Goal: Information Seeking & Learning: Learn about a topic

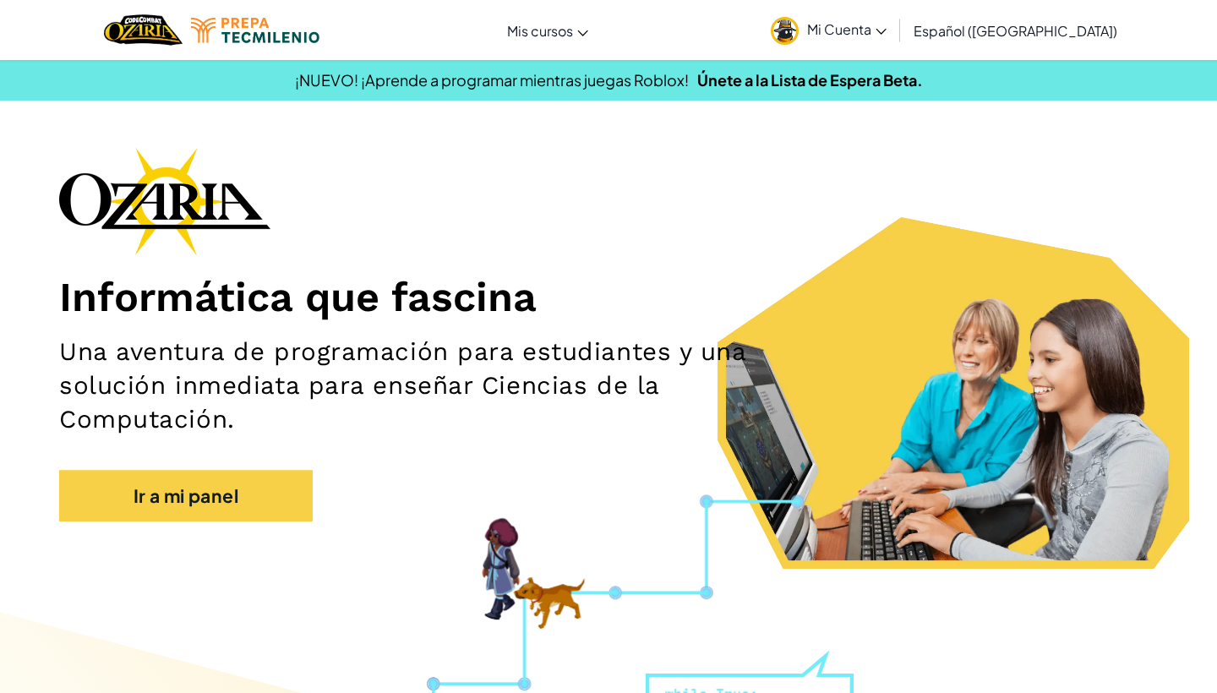
click at [873, 21] on span "Mi Cuenta" at bounding box center [846, 29] width 79 height 18
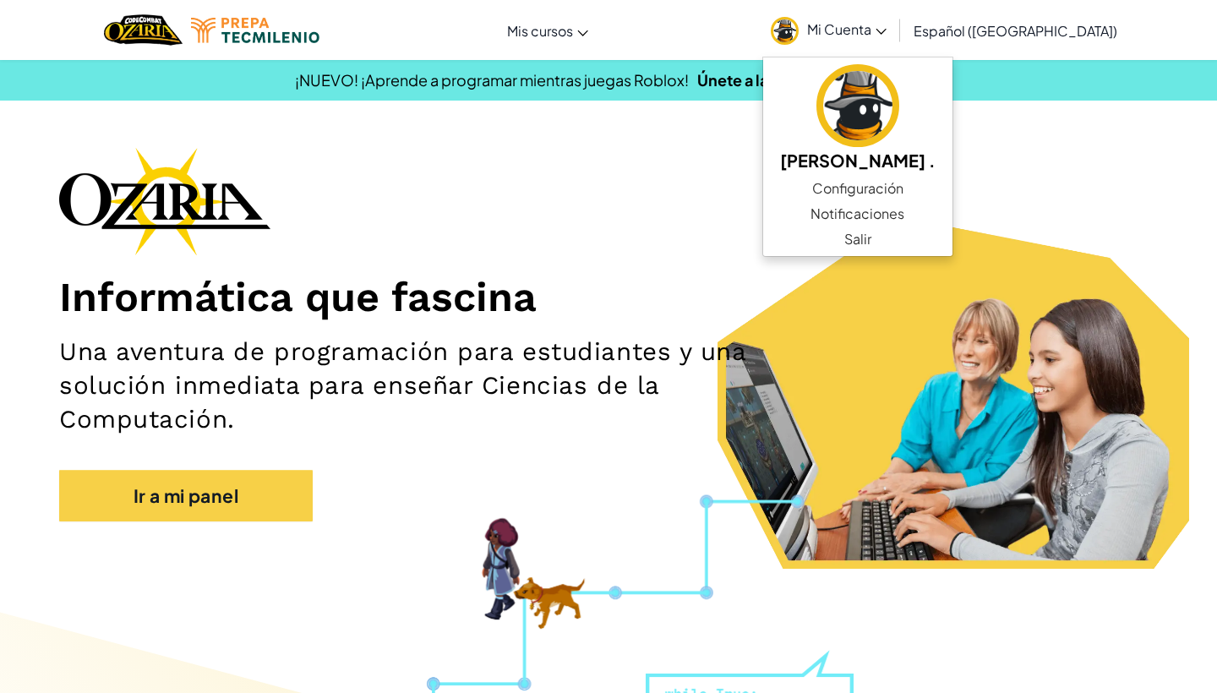
click at [464, 350] on h2 "Una aventura de programación para estudiantes y una solución inmediata para ens…" at bounding box center [427, 385] width 736 height 101
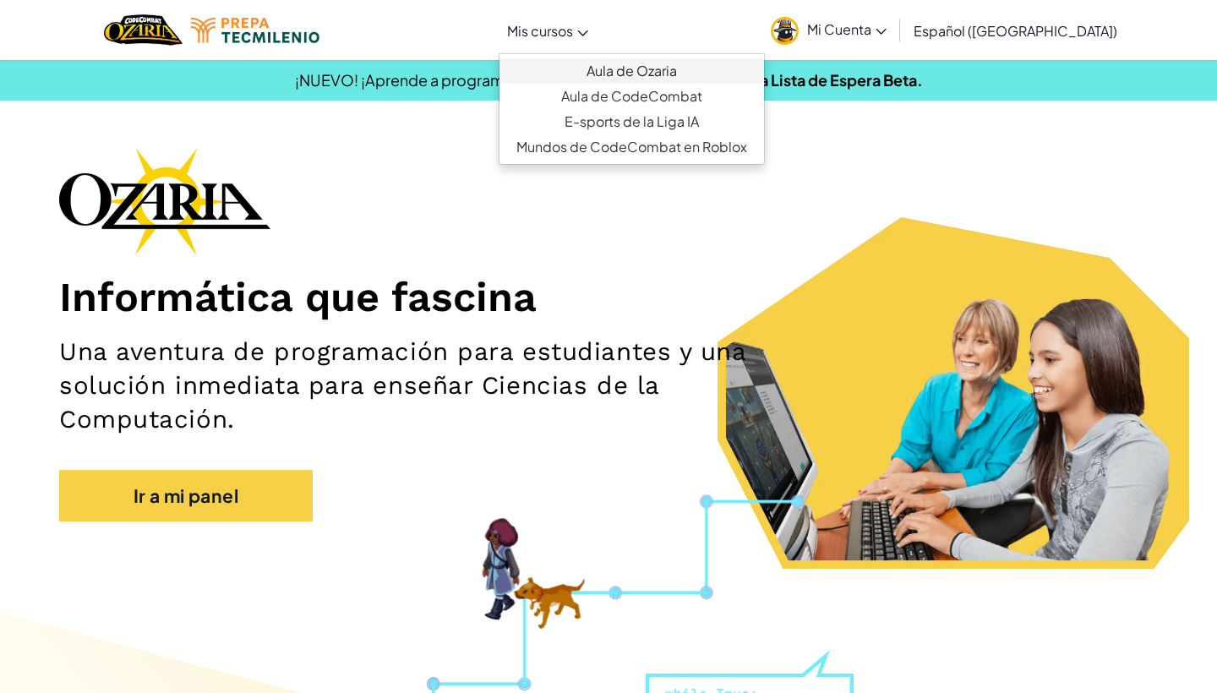
click at [621, 66] on link "Aula de Ozaria" at bounding box center [631, 70] width 264 height 25
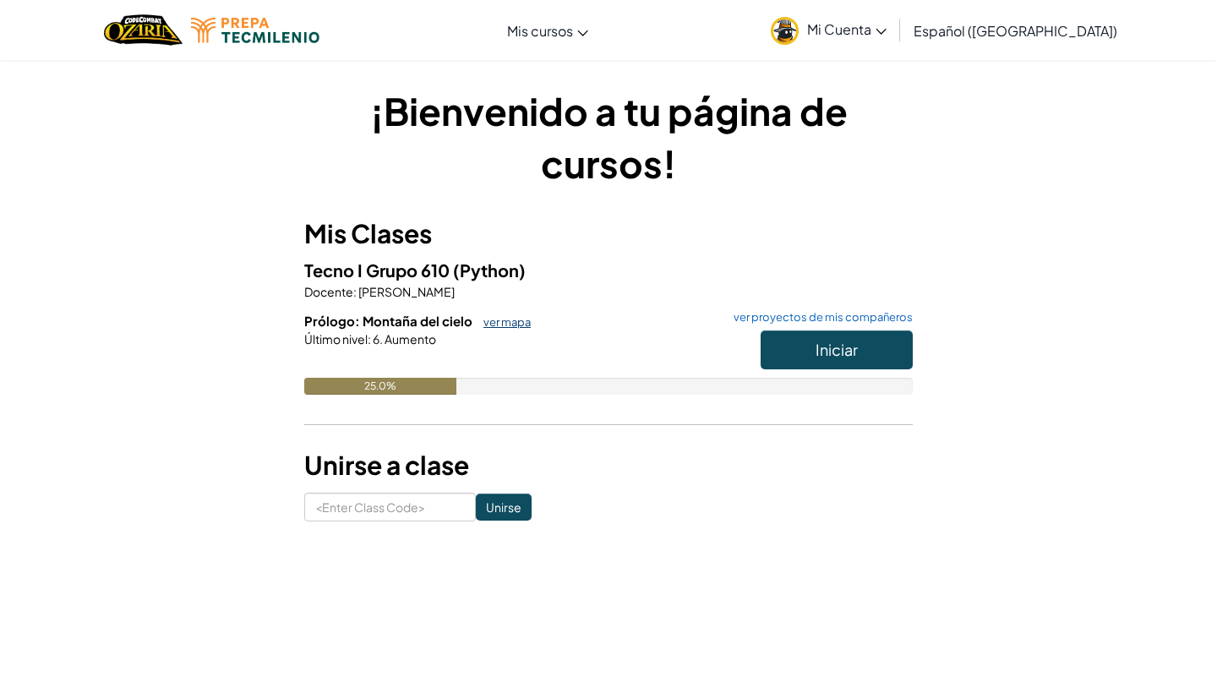
click at [500, 316] on link "ver mapa" at bounding box center [503, 322] width 56 height 14
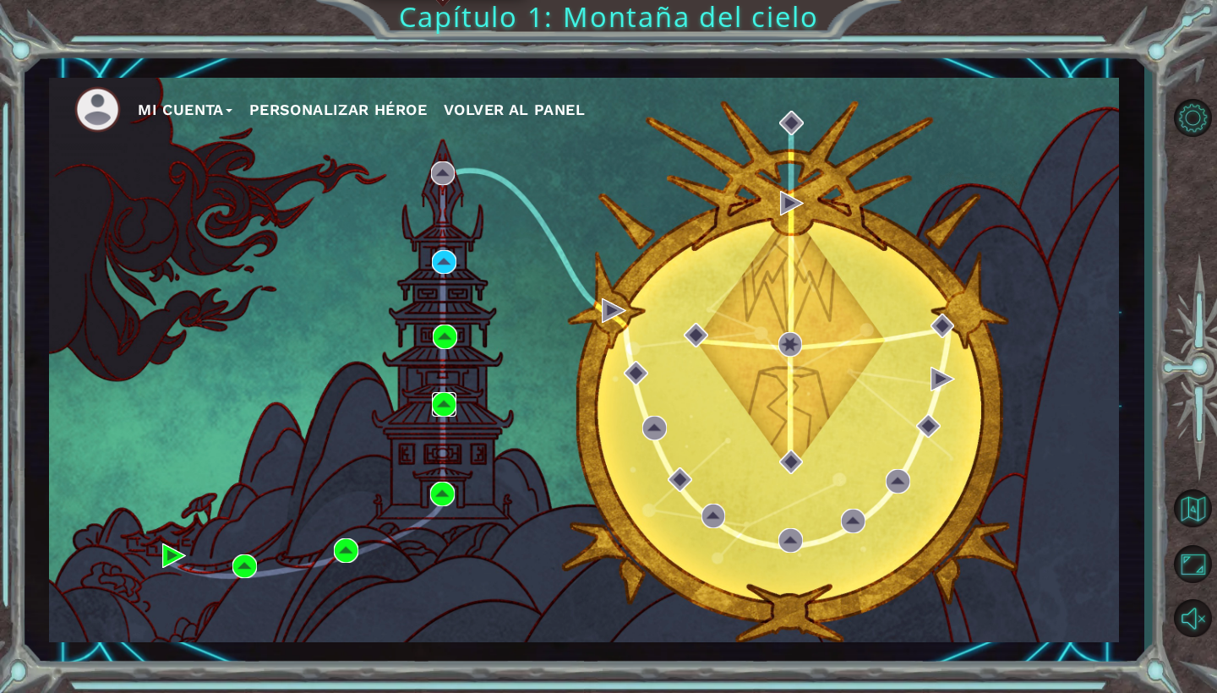
click at [448, 403] on img at bounding box center [444, 404] width 25 height 25
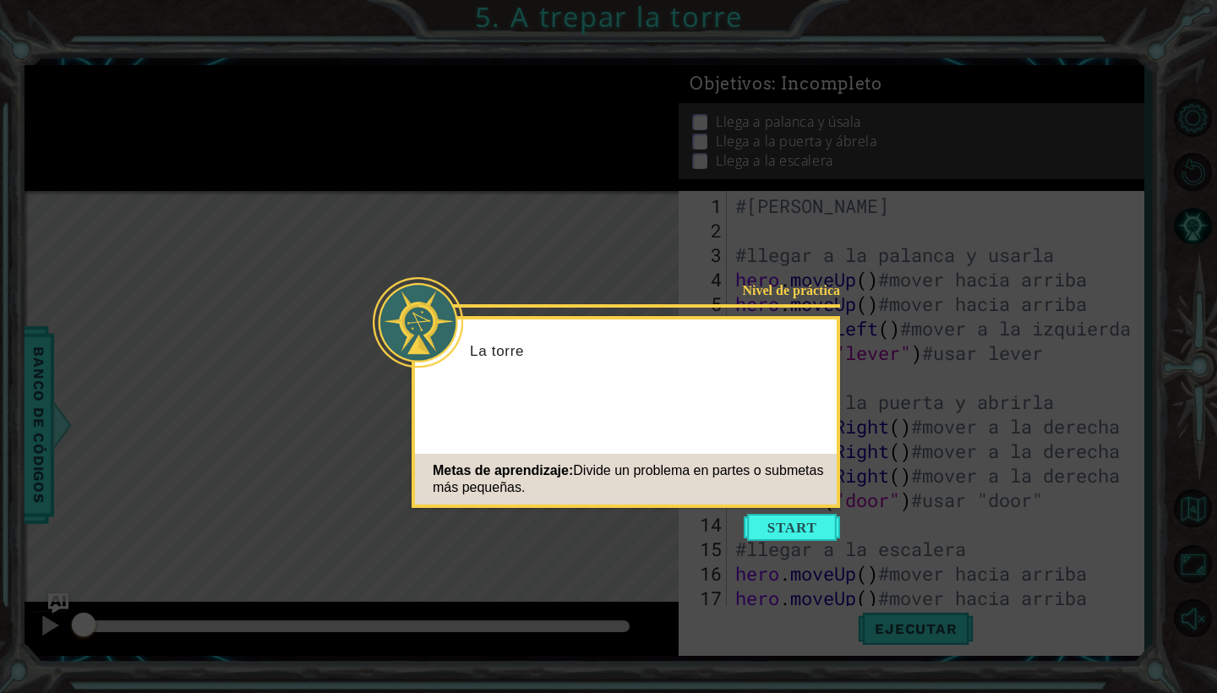
scroll to position [98, 0]
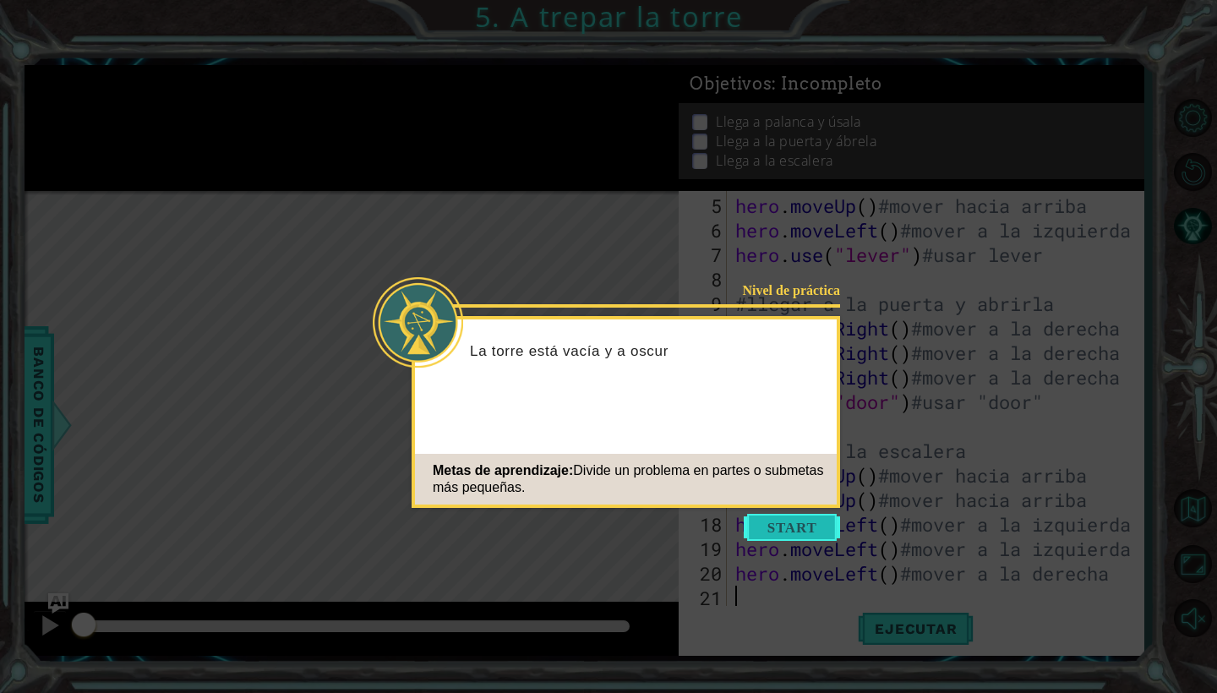
click at [819, 526] on button "Start" at bounding box center [792, 527] width 96 height 27
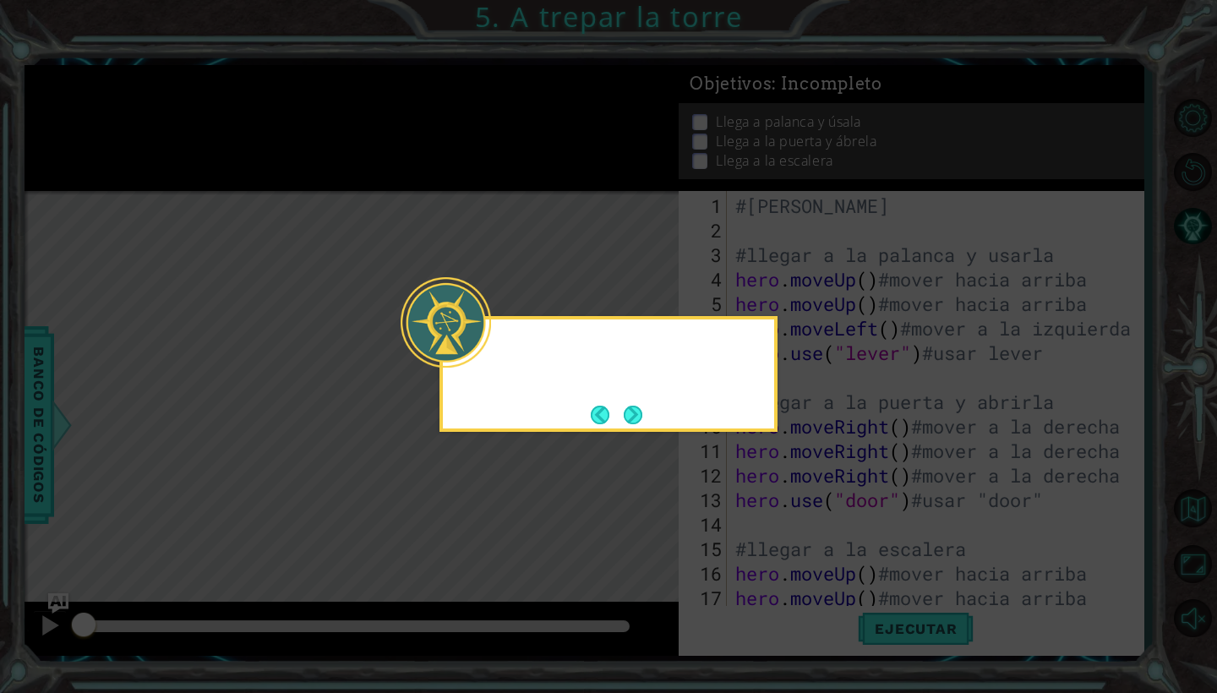
scroll to position [0, 0]
click at [642, 417] on button "Next" at bounding box center [633, 415] width 19 height 19
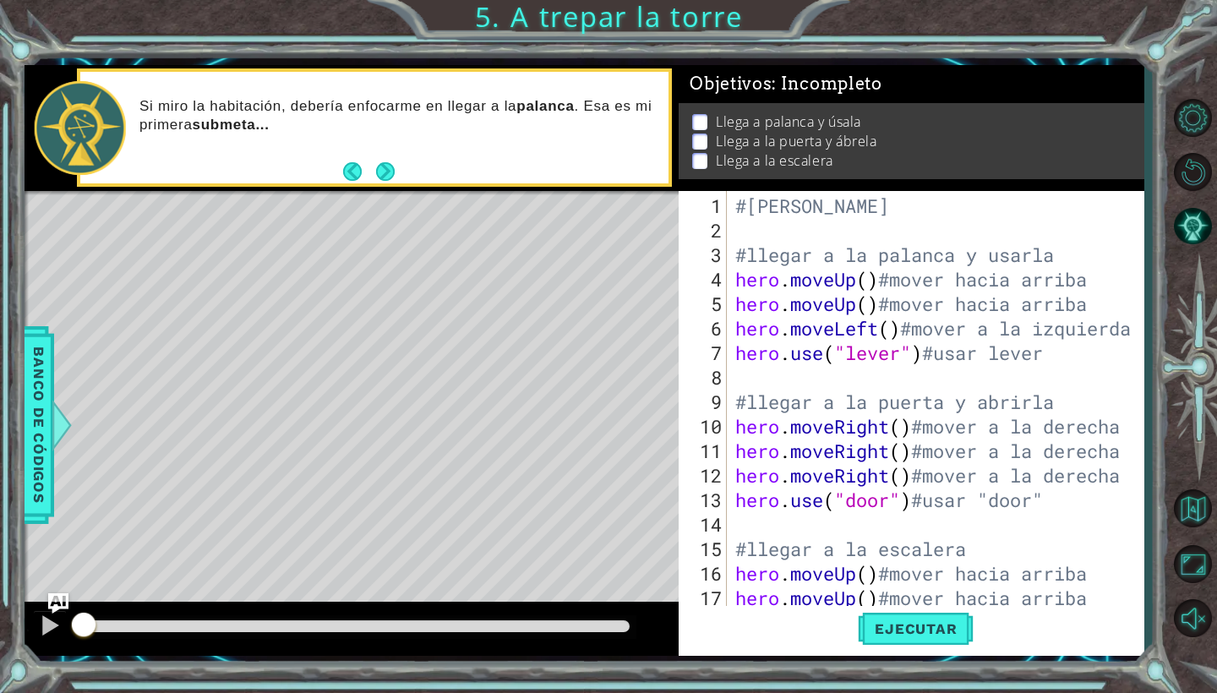
click at [1008, 5] on div "1 ההההההההההההההההההההההההההההההההההההההההההההההההההההההההההההההההההההההההההההה…" at bounding box center [608, 346] width 1217 height 693
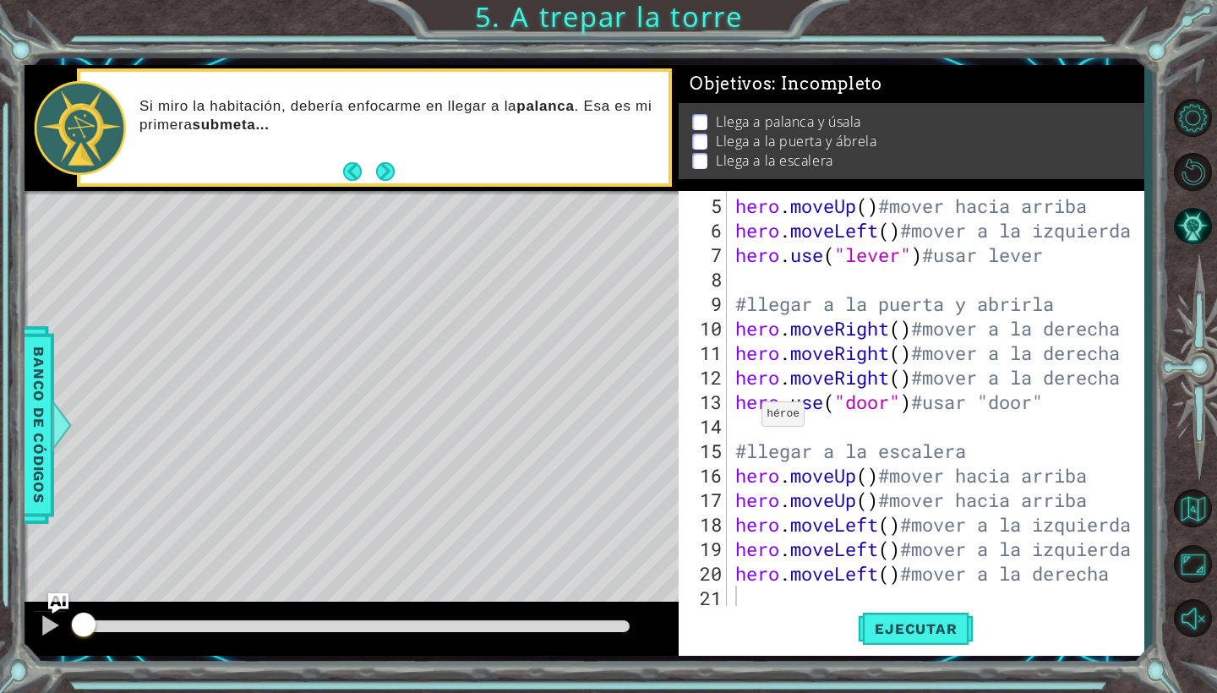
scroll to position [98, 0]
click at [890, 644] on button "Ejecutar" at bounding box center [916, 629] width 116 height 46
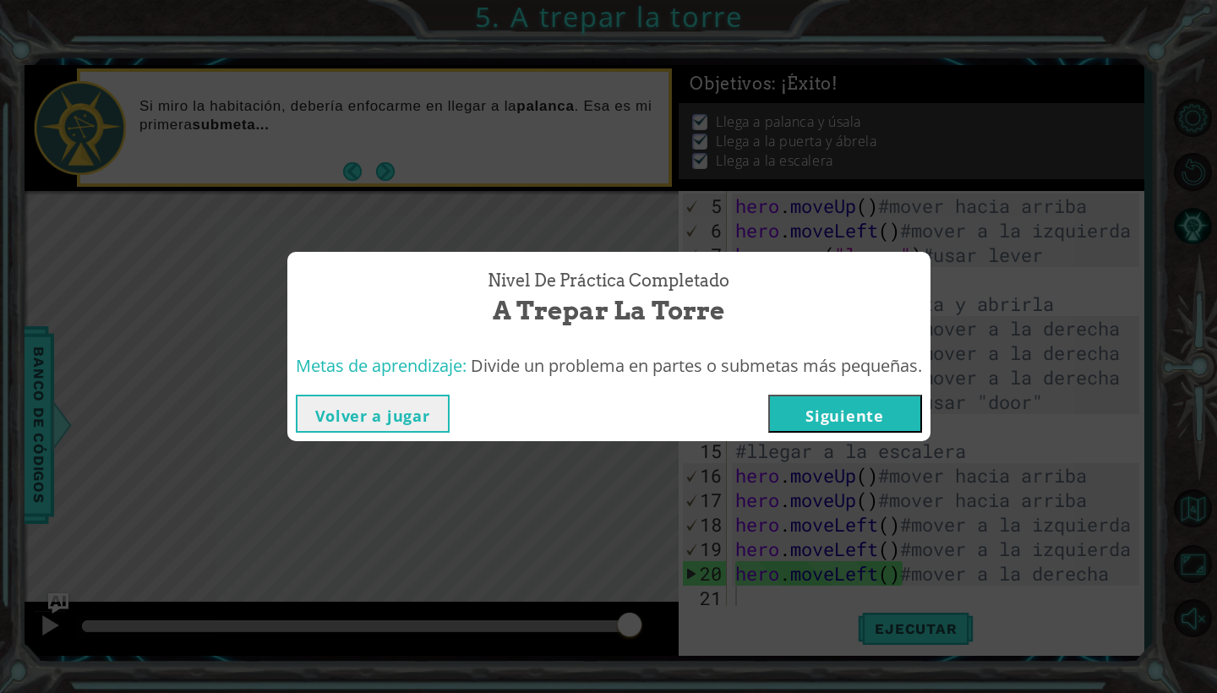
click at [378, 406] on button "Volver a jugar" at bounding box center [373, 414] width 154 height 38
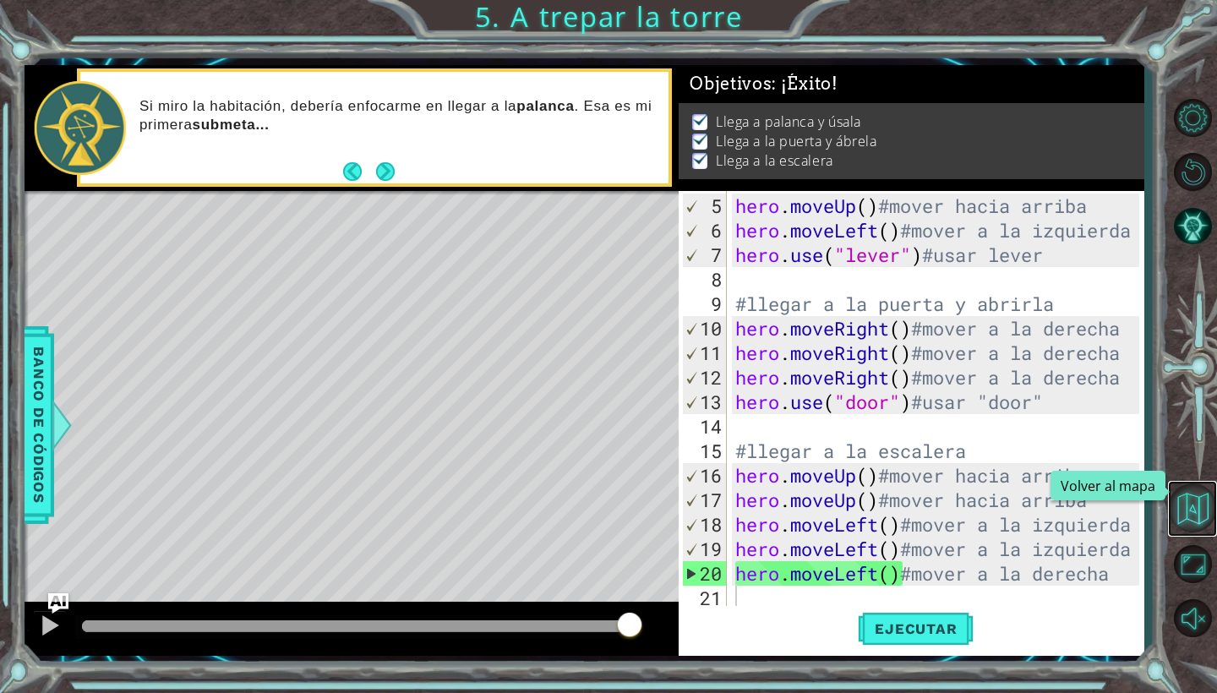
click at [1200, 507] on button "Volver al mapa" at bounding box center [1192, 507] width 49 height 49
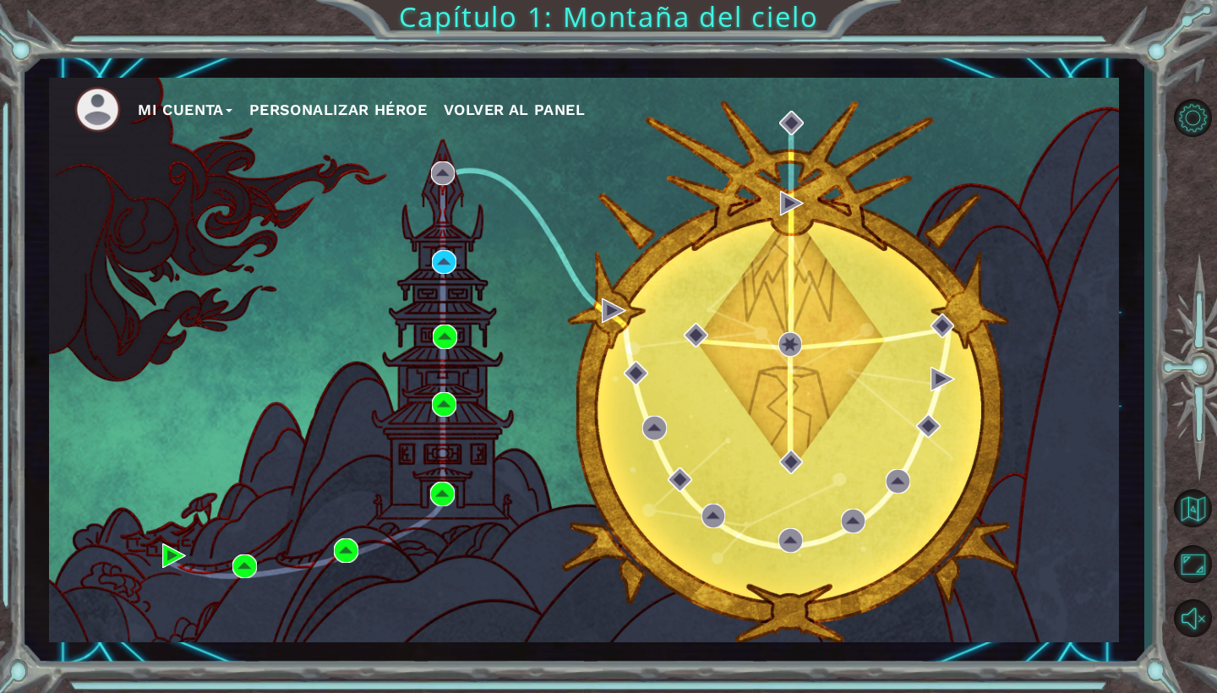
click at [173, 115] on button "Mi Cuenta" at bounding box center [185, 109] width 95 height 25
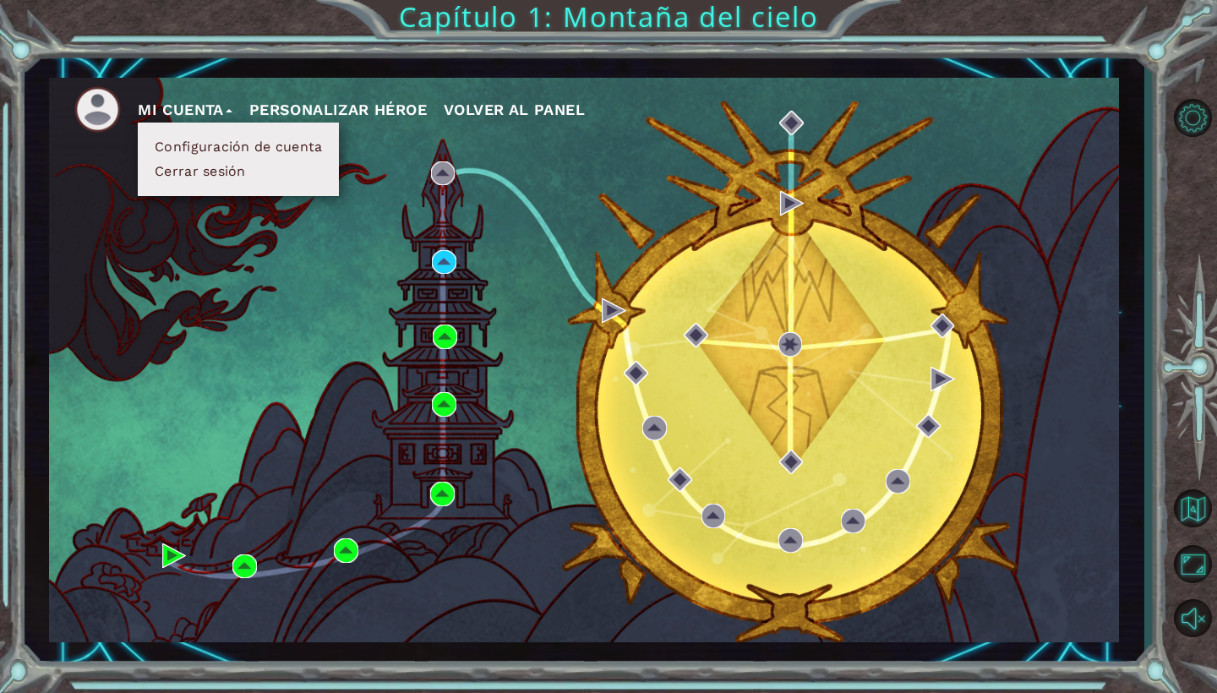
click at [232, 177] on button "Cerrar sesión" at bounding box center [200, 171] width 101 height 19
